Goal: Transaction & Acquisition: Purchase product/service

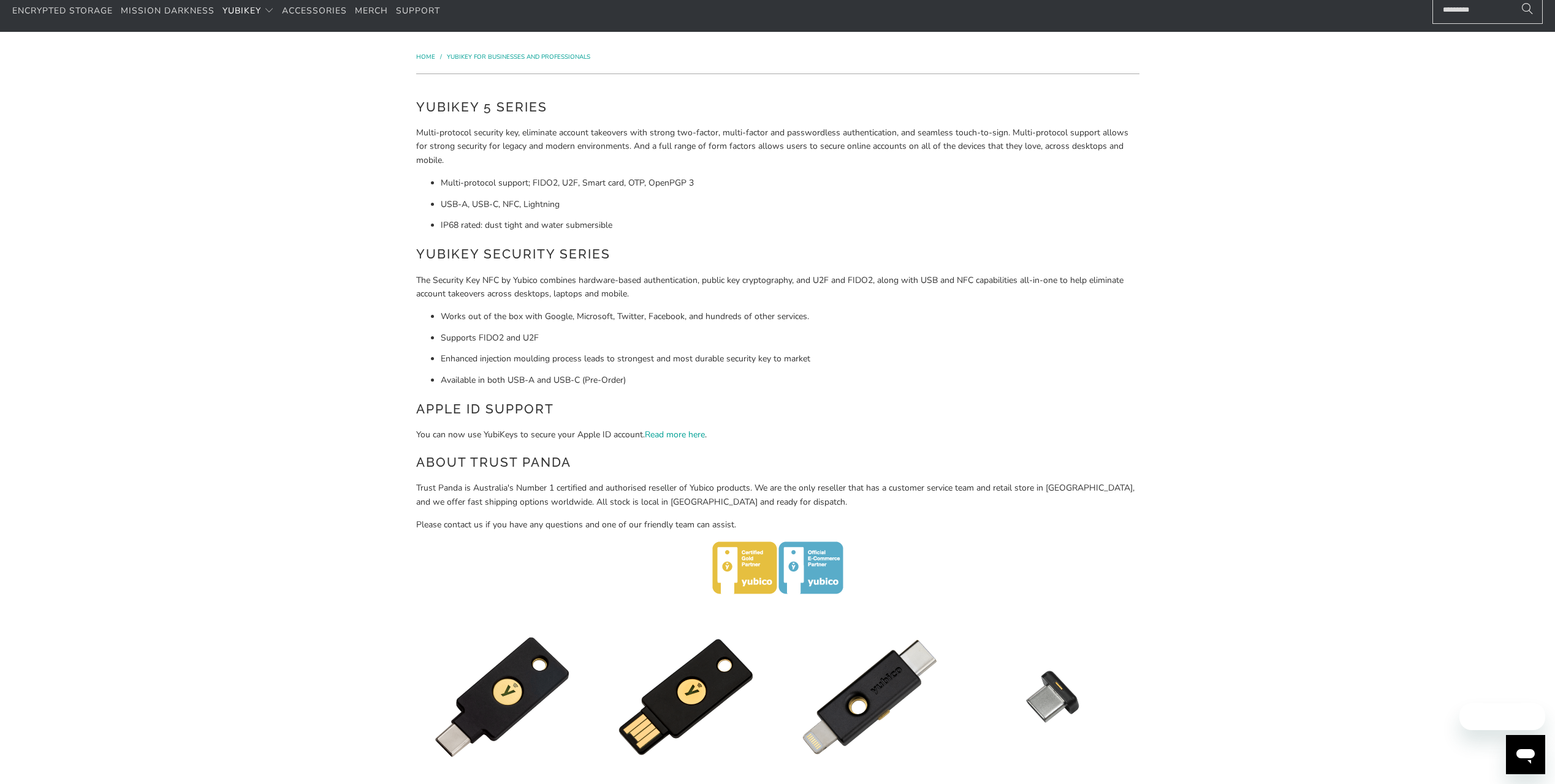
scroll to position [306, 0]
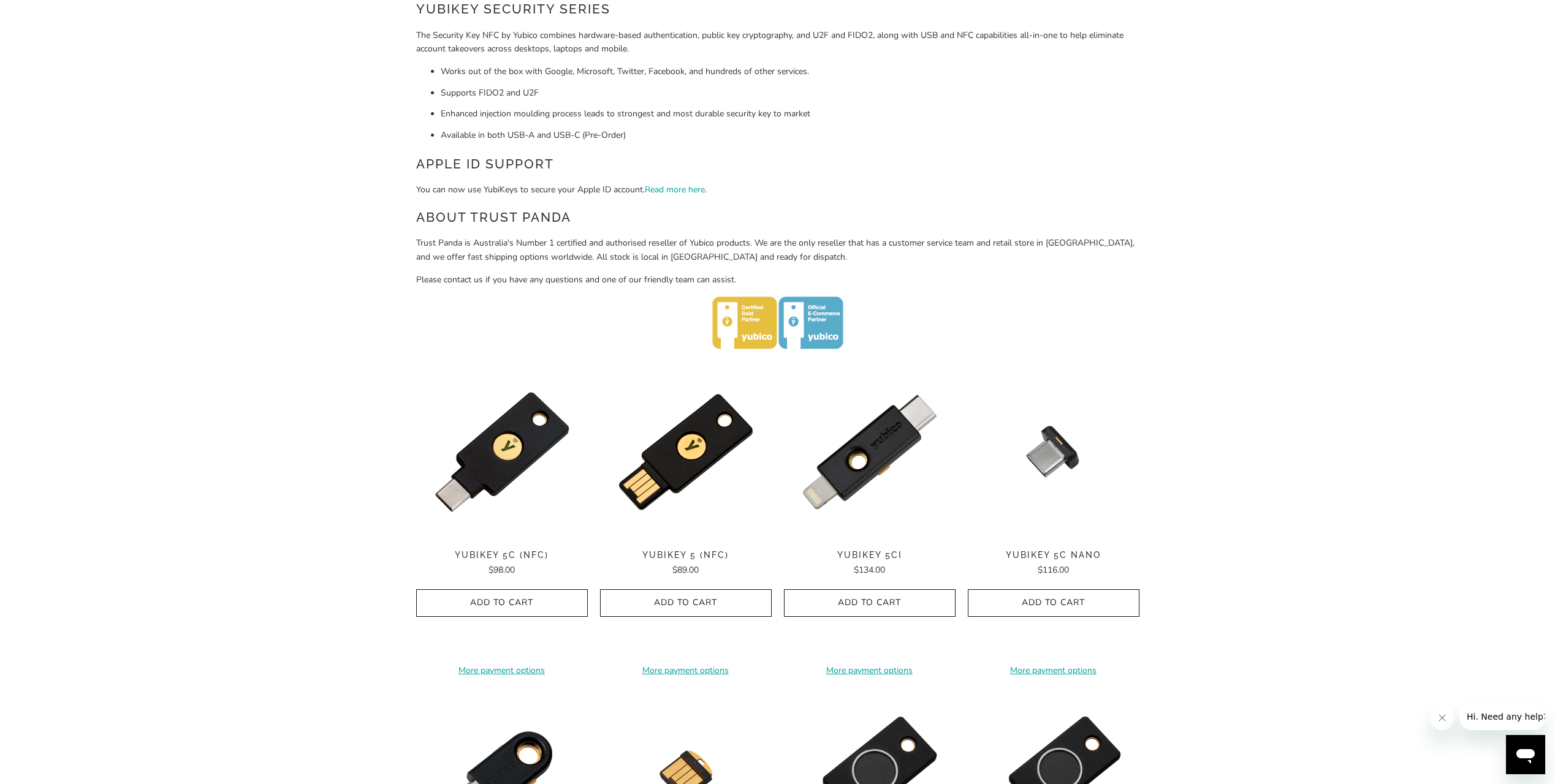
click at [714, 553] on span "YubiKey 5 (NFC)" at bounding box center [685, 556] width 171 height 10
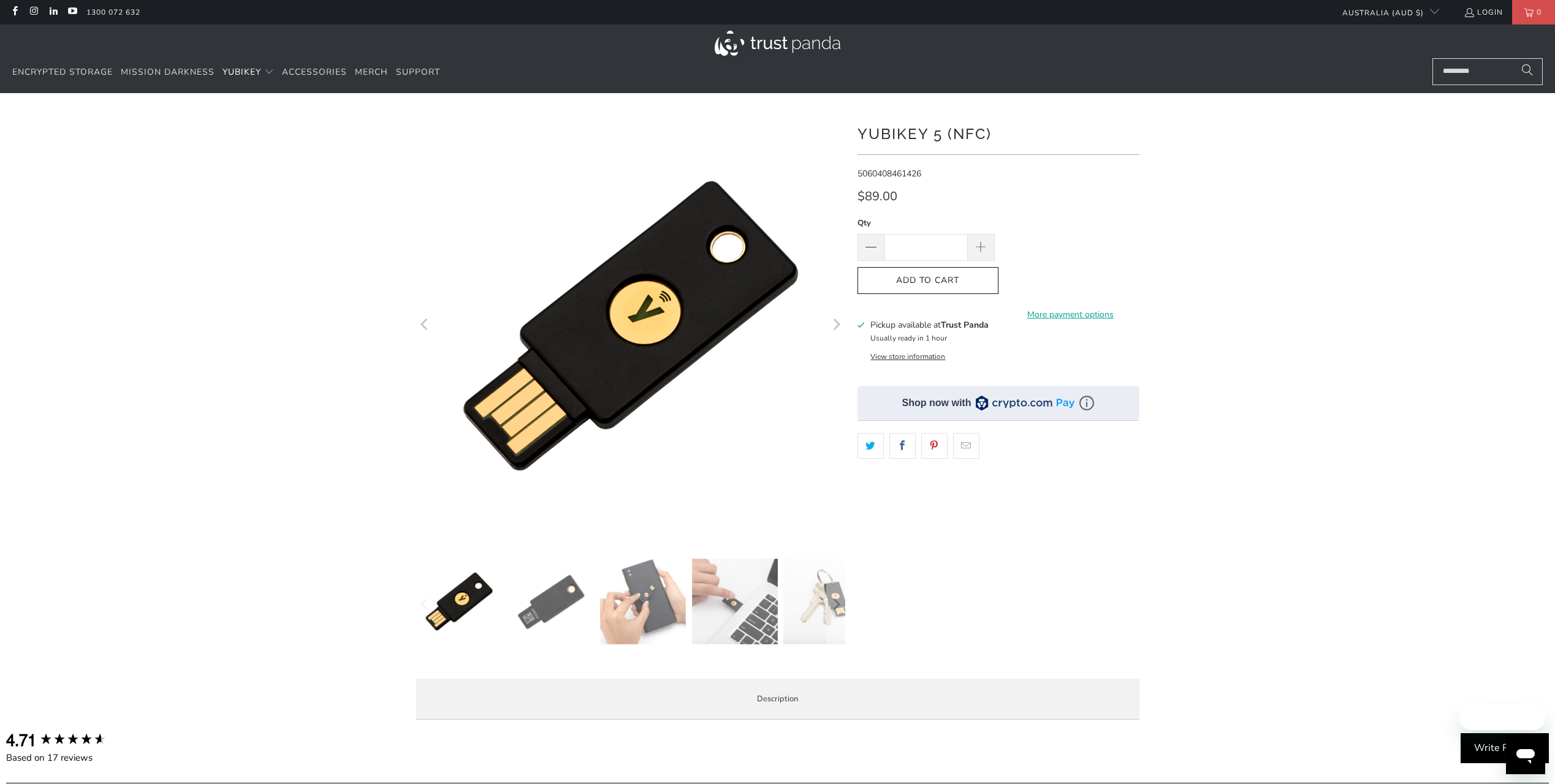
scroll to position [245, 0]
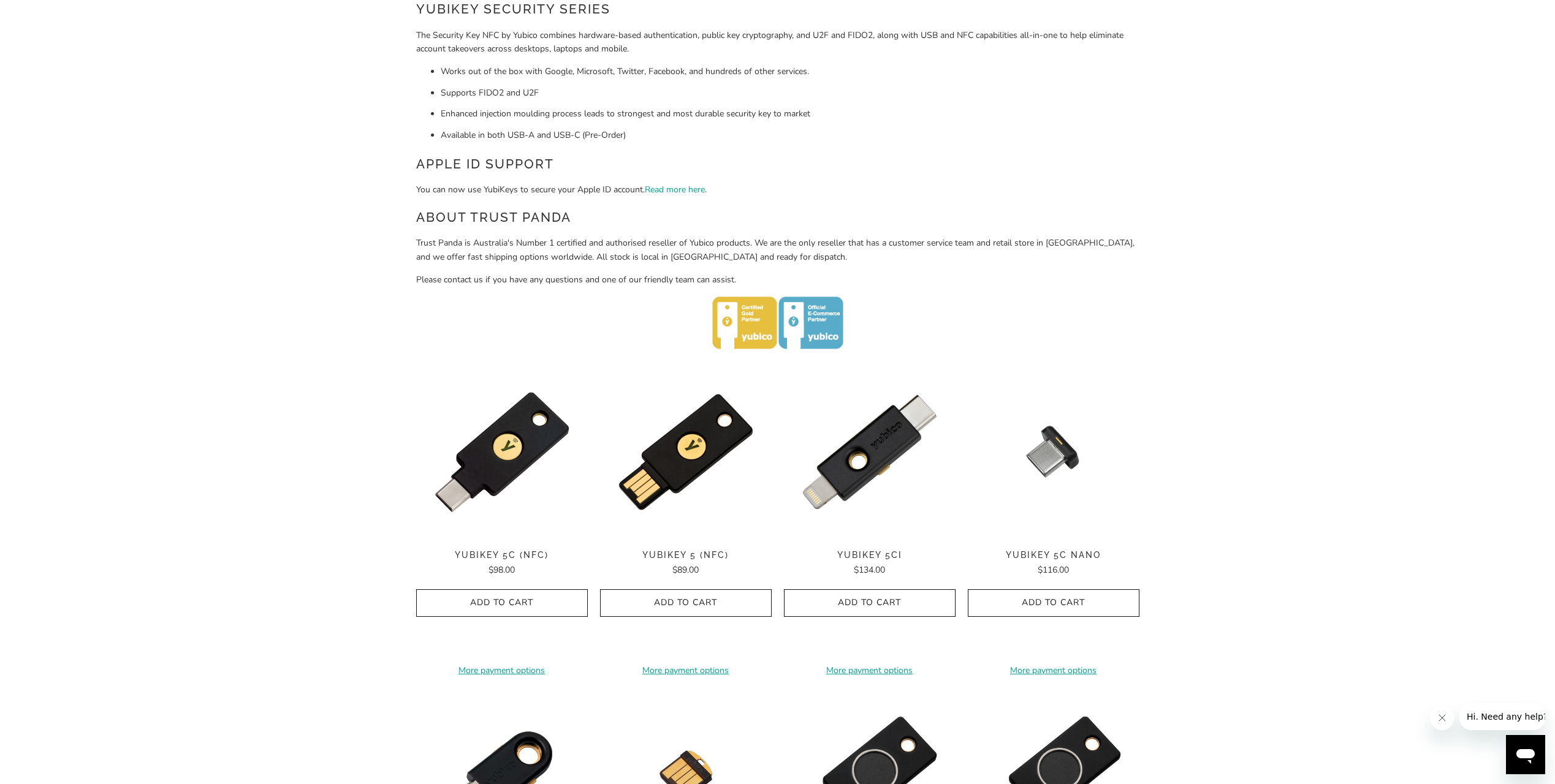
scroll to position [367, 0]
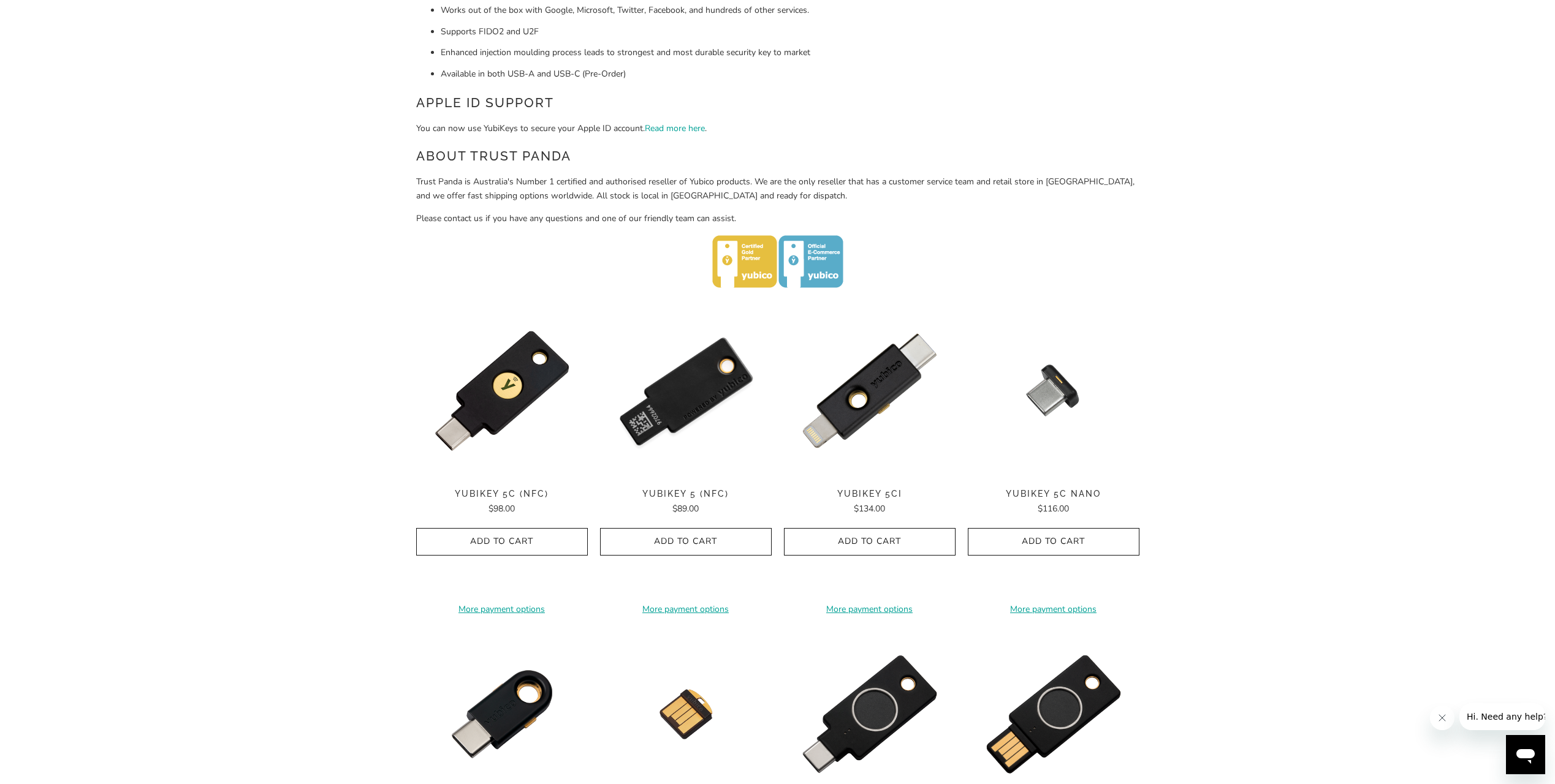
click at [691, 405] on img at bounding box center [685, 390] width 171 height 171
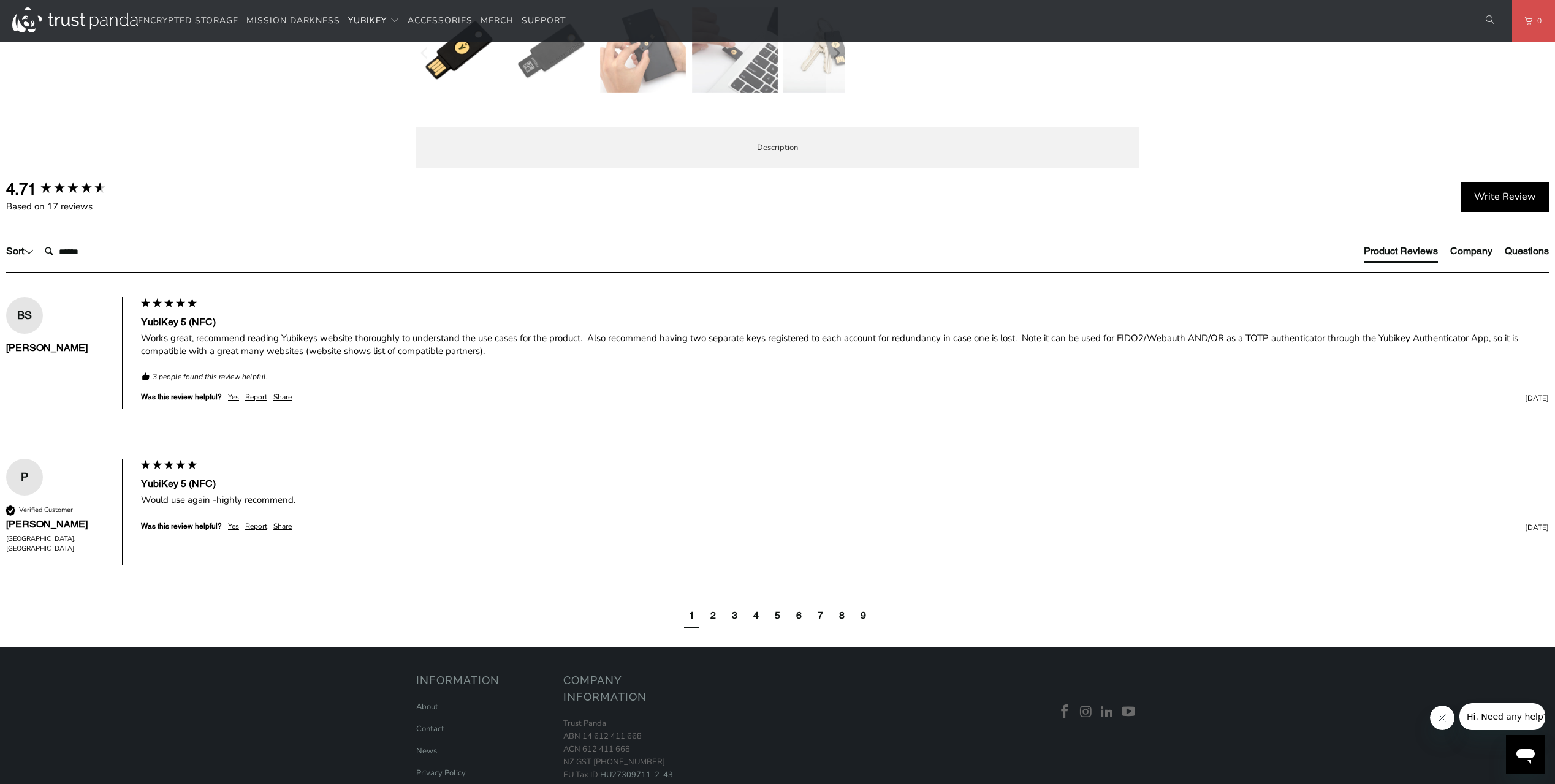
scroll to position [613, 0]
